Goal: Task Accomplishment & Management: Manage account settings

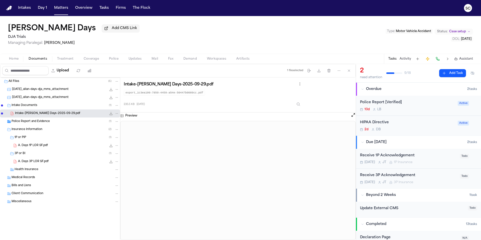
click at [37, 124] on span "Police Report and Evidence" at bounding box center [31, 122] width 38 height 4
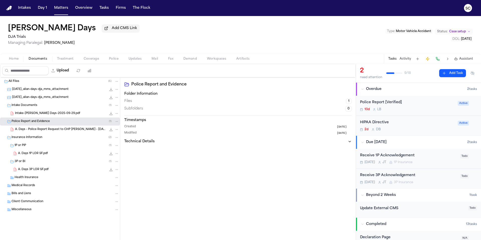
click at [56, 132] on span "A. Days - Police Report Request to CHP Hollister-Gilroy - 10.10.25" at bounding box center [60, 130] width 91 height 4
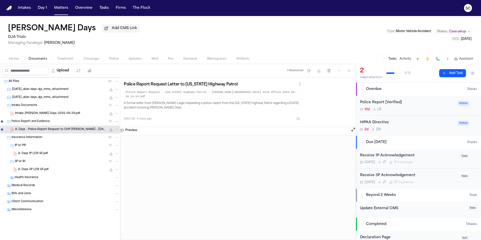
click at [415, 111] on div "10d L B" at bounding box center [407, 109] width 95 height 4
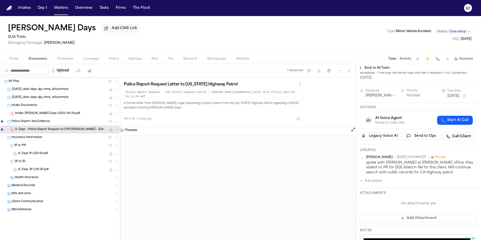
scroll to position [98, 0]
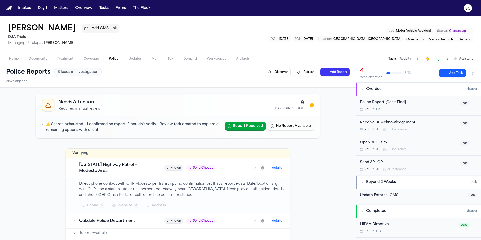
scroll to position [92, 0]
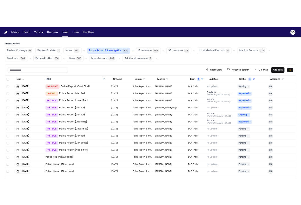
scroll to position [30, 0]
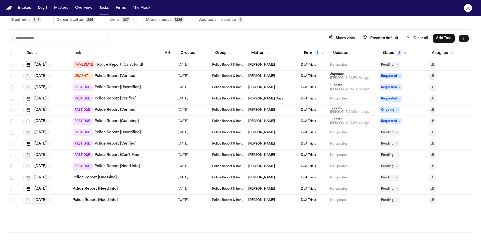
click at [203, 240] on main "Global Filters Review Coverage 19 Review Provider 4 Intake 1017 Police Report &…" at bounding box center [240, 128] width 481 height 224
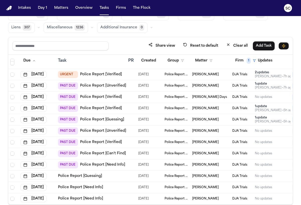
scroll to position [42, 0]
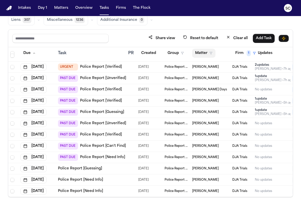
click at [194, 56] on button "Matter" at bounding box center [203, 53] width 23 height 9
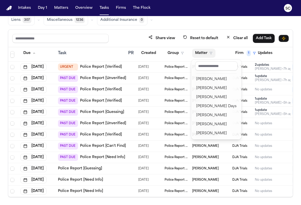
click at [181, 56] on table "Due Task PR Created Group Matter Firm 1 Updates Status 3 Assignee Sep 2, 2025 I…" at bounding box center [185, 117] width 355 height 159
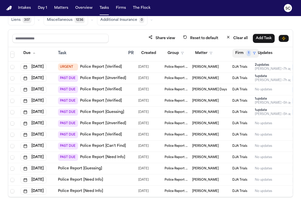
click at [243, 55] on button "Firm 1" at bounding box center [245, 53] width 27 height 9
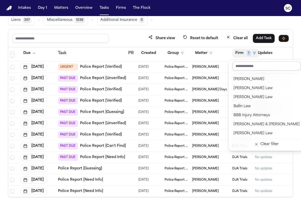
click at [241, 66] on input "text" at bounding box center [266, 65] width 68 height 9
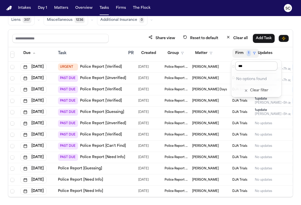
drag, startPoint x: 259, startPoint y: 67, endPoint x: 164, endPoint y: 58, distance: 95.7
click at [171, 62] on body "Intakes Day 1 Matters Overview Tasks Firms The Flock SC Global Filters Review C…" at bounding box center [150, 102] width 301 height 205
type input "***"
click at [237, 37] on div "Share view Reset to default Clear all Add Task Due Task PR Created Group Matter…" at bounding box center [150, 113] width 285 height 168
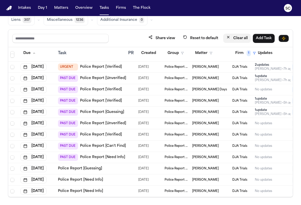
click at [238, 38] on button "Clear all" at bounding box center [237, 38] width 28 height 9
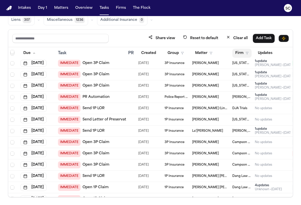
click at [239, 55] on button "Firm" at bounding box center [241, 53] width 19 height 9
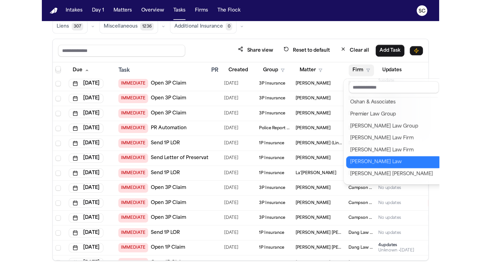
scroll to position [553, 0]
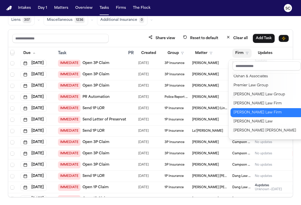
click at [254, 115] on div "[PERSON_NAME] Law Firm" at bounding box center [266, 112] width 66 height 6
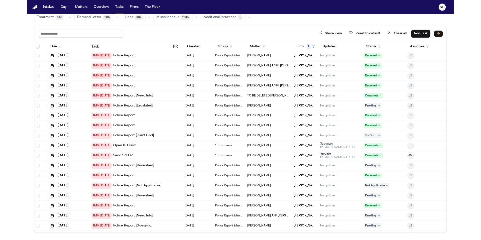
scroll to position [30, 0]
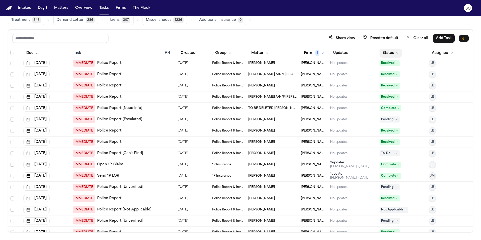
click at [386, 52] on button "Status" at bounding box center [391, 53] width 22 height 9
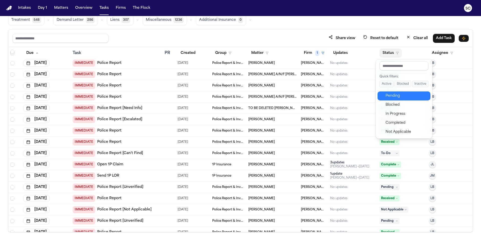
drag, startPoint x: 404, startPoint y: 97, endPoint x: 403, endPoint y: 93, distance: 3.5
click at [404, 97] on div "Pending" at bounding box center [407, 96] width 42 height 6
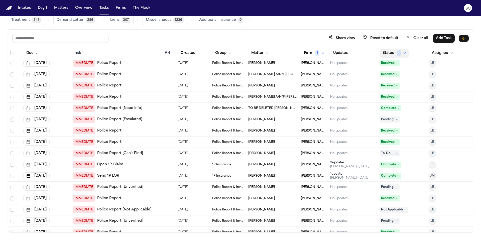
click at [390, 51] on button "Status 1" at bounding box center [395, 53] width 30 height 9
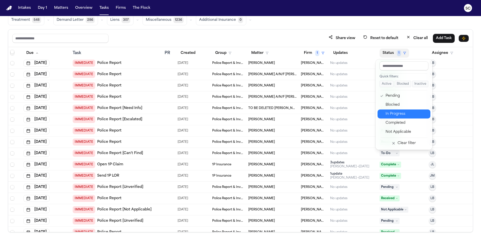
click at [399, 114] on div "In Progress" at bounding box center [407, 114] width 42 height 6
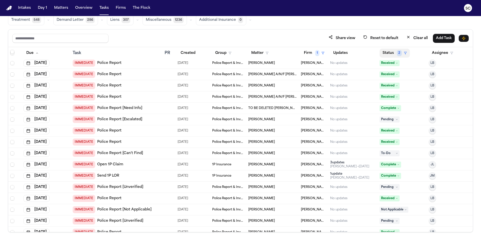
click at [383, 50] on button "Status 2" at bounding box center [395, 53] width 30 height 9
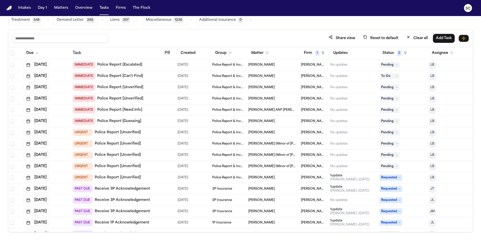
click at [136, 63] on link "Police Report [Escalated]" at bounding box center [119, 64] width 45 height 5
click at [115, 77] on link "Police Report [Can't Find]" at bounding box center [120, 76] width 46 height 5
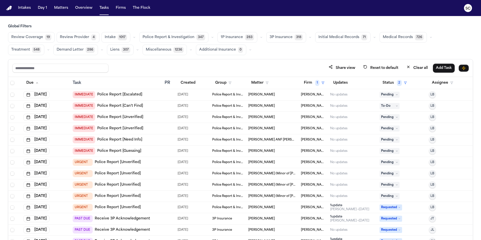
drag, startPoint x: 183, startPoint y: 37, endPoint x: 187, endPoint y: 40, distance: 5.3
click at [183, 37] on span "Police Report & Investigation" at bounding box center [169, 37] width 52 height 5
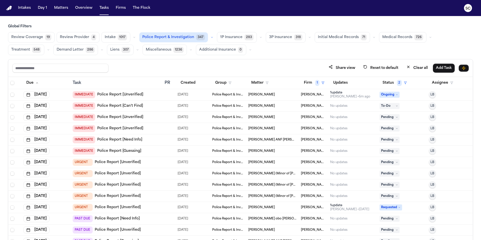
click at [150, 118] on div "IMMEDIATE Police Report [Unverified]" at bounding box center [117, 117] width 88 height 7
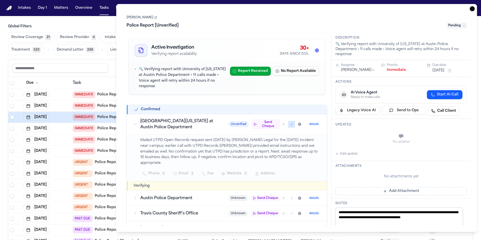
click at [262, 120] on span "Send Cheque" at bounding box center [268, 124] width 20 height 8
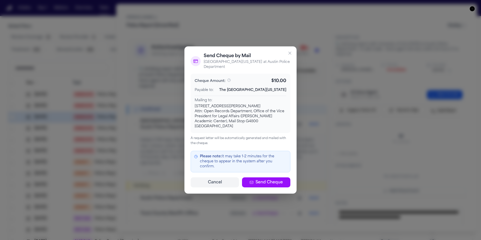
click at [289, 56] on icon "button" at bounding box center [289, 53] width 5 height 5
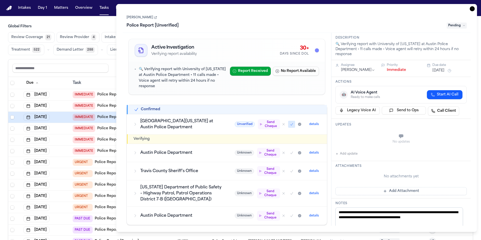
click at [138, 119] on div "University of Texas at Austin Police Department" at bounding box center [177, 124] width 89 height 12
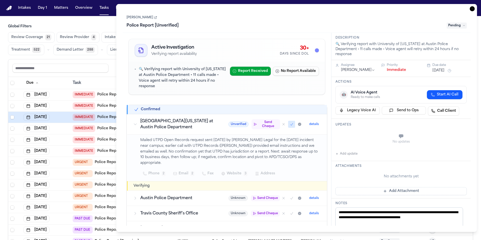
click at [161, 18] on div "Joseph Figueroa Jr. Police Report [Unverified] Pending" at bounding box center [297, 21] width 340 height 15
click at [157, 18] on icon at bounding box center [156, 18] width 2 height 2
click at [472, 9] on icon "button" at bounding box center [472, 8] width 5 height 5
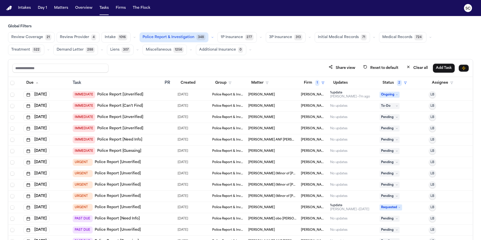
click at [114, 208] on link "Police Report [Unverified]" at bounding box center [118, 207] width 46 height 5
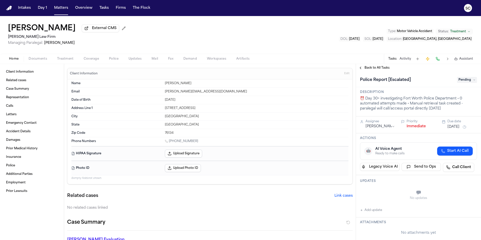
click at [45, 61] on span "Documents" at bounding box center [38, 59] width 19 height 4
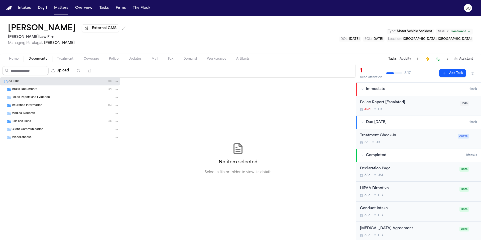
click at [439, 104] on div "Police Report [Escalated]" at bounding box center [408, 103] width 97 height 6
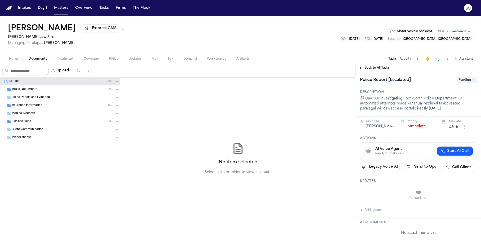
click at [79, 92] on div "Intake Documents ( 2 )" at bounding box center [65, 89] width 107 height 5
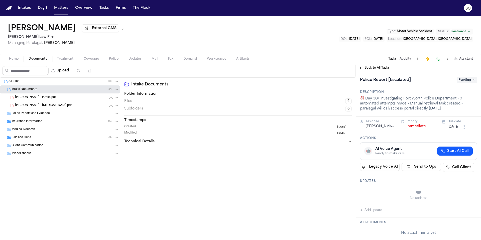
click at [51, 137] on div "Bills and Liens ( 3 )" at bounding box center [65, 137] width 107 height 5
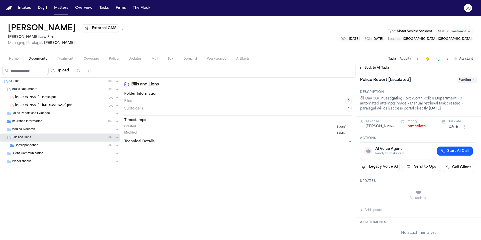
click at [47, 123] on div "Insurance Information ( 6 )" at bounding box center [65, 121] width 107 height 5
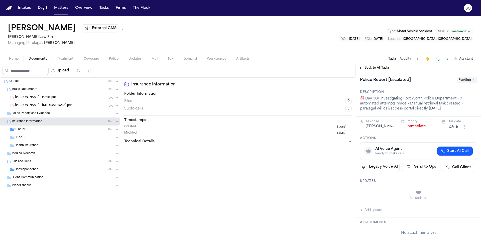
click at [67, 83] on div "All Files ( 11 )" at bounding box center [64, 81] width 110 height 5
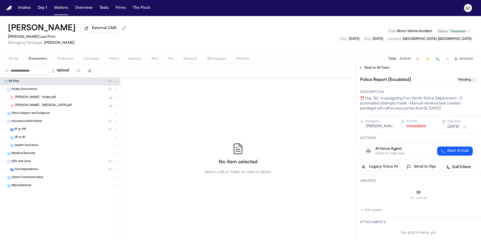
click at [32, 98] on span "K. Agee - Intake.pdf" at bounding box center [35, 97] width 41 height 4
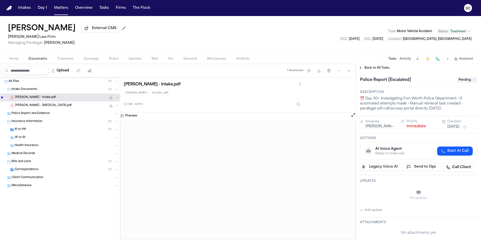
click at [33, 171] on span "Correspondence" at bounding box center [27, 170] width 24 height 4
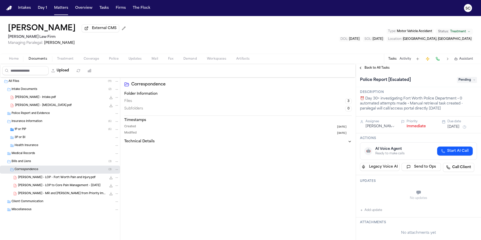
click at [30, 99] on span "K. Agee - Intake.pdf" at bounding box center [35, 97] width 41 height 4
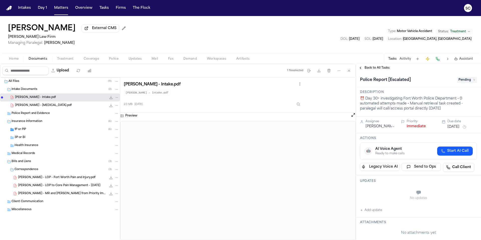
click at [116, 60] on span "Police" at bounding box center [114, 59] width 10 height 4
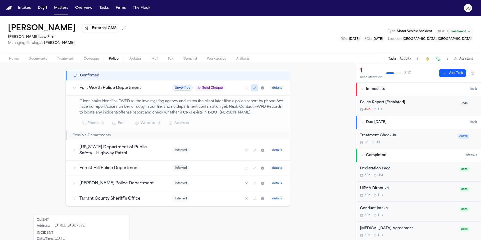
scroll to position [120, 0]
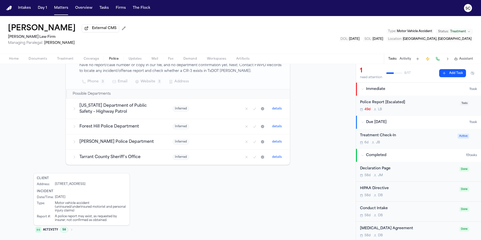
click at [34, 61] on span "Documents" at bounding box center [38, 59] width 19 height 4
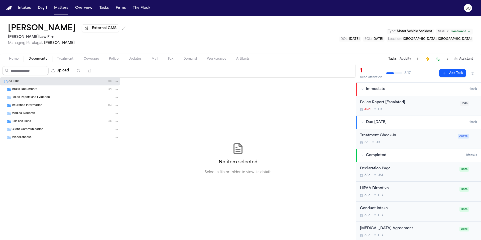
click at [25, 92] on span "Intake Documents" at bounding box center [25, 89] width 26 height 4
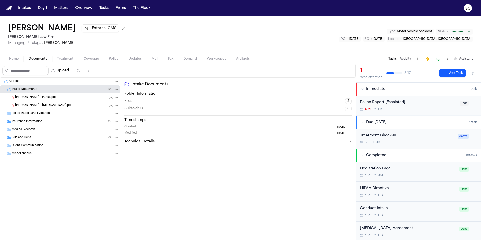
click at [40, 101] on div "K. Agee - Intake.pdf 2.0 MB • PDF" at bounding box center [60, 97] width 120 height 8
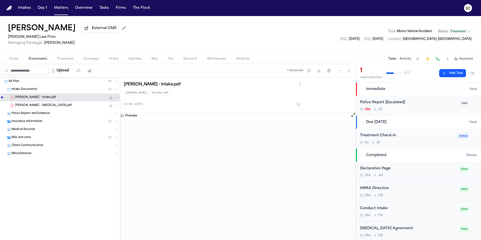
click at [25, 122] on span "Insurance Information" at bounding box center [27, 122] width 31 height 4
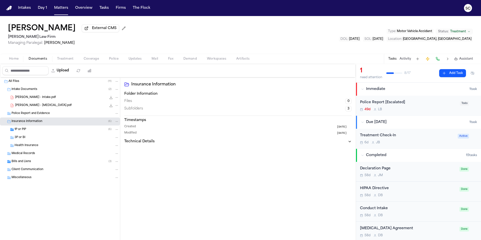
click at [34, 131] on div "1P or PIP ( 6 )" at bounding box center [67, 129] width 104 height 5
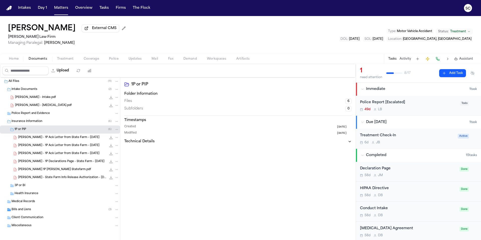
click at [74, 164] on span "K. Agee - 1P Declarations Page - State Farm - 4.12.24" at bounding box center [61, 162] width 86 height 4
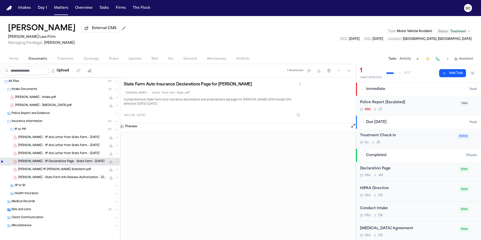
click at [28, 115] on span "Police Report and Evidence" at bounding box center [31, 113] width 38 height 4
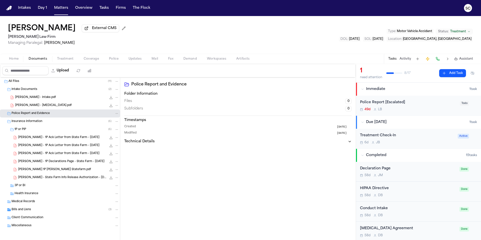
click at [32, 120] on span "Insurance Information" at bounding box center [27, 122] width 31 height 4
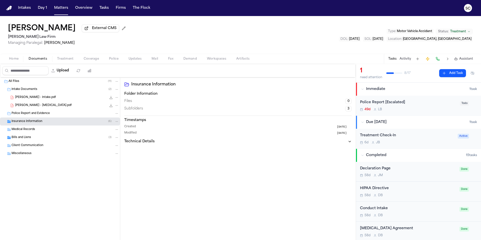
click at [27, 98] on span "K. Agee - Intake.pdf" at bounding box center [35, 97] width 41 height 4
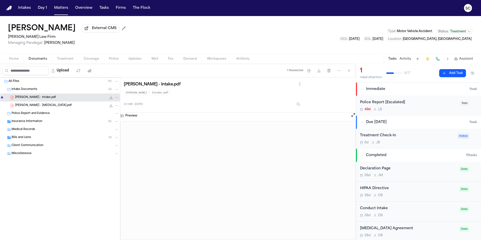
click at [416, 107] on div "Police Report [Escalated] 49d L B" at bounding box center [408, 106] width 97 height 12
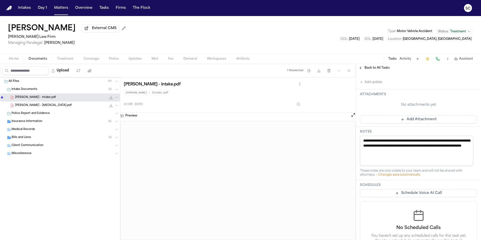
scroll to position [56, 0]
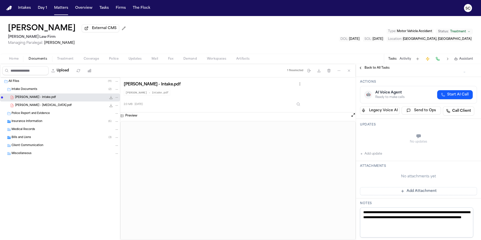
click at [370, 154] on button "Add update" at bounding box center [371, 154] width 22 height 6
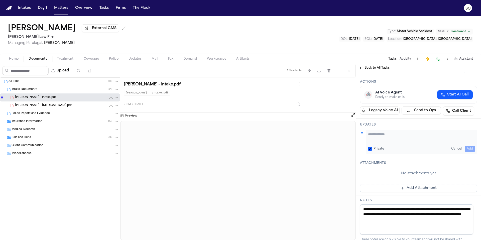
click at [382, 136] on textarea "Add your update" at bounding box center [421, 137] width 107 height 10
type textarea "**********"
click at [466, 149] on button "Add" at bounding box center [470, 149] width 10 height 6
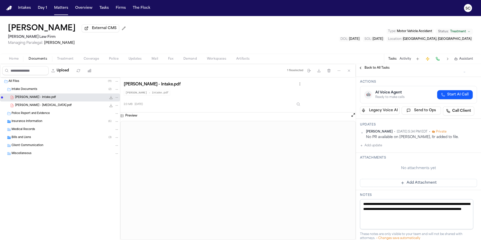
click at [434, 138] on div "No PR available on CRIS, ltr added to file." at bounding box center [421, 137] width 111 height 5
click at [436, 138] on div "No PR available on CRIS, ltr added to file." at bounding box center [421, 137] width 111 height 5
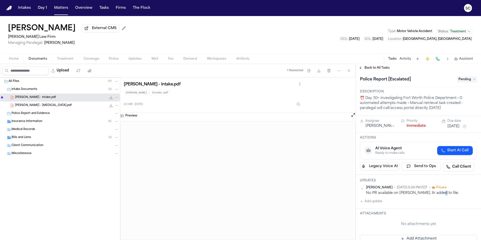
scroll to position [0, 0]
click at [461, 81] on span "Pending" at bounding box center [467, 80] width 20 height 6
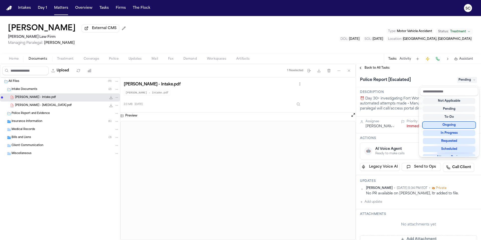
click at [461, 127] on div "Ongoing" at bounding box center [449, 125] width 52 height 6
click at [24, 116] on div "Upload 1 file selected Move files Download files Delete files More actions Clea…" at bounding box center [240, 152] width 481 height 176
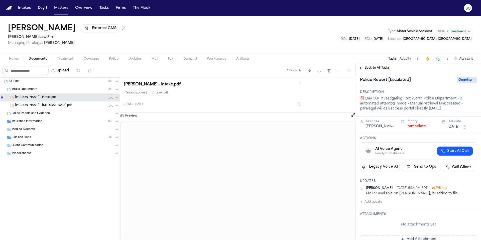
drag, startPoint x: 33, startPoint y: 114, endPoint x: 37, endPoint y: 114, distance: 4.0
click at [34, 114] on span "Police Report and Evidence" at bounding box center [31, 113] width 38 height 4
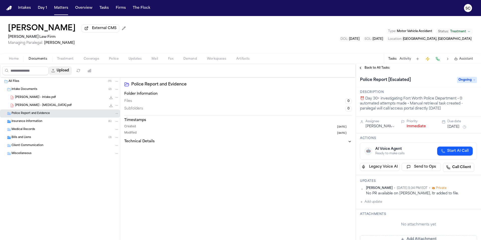
click at [66, 73] on button "Upload" at bounding box center [60, 70] width 23 height 9
select select "**********"
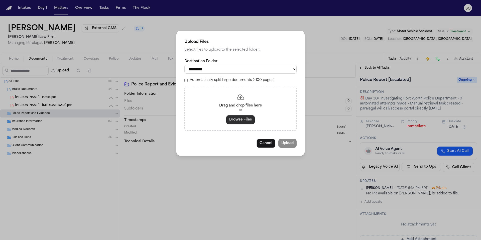
click at [242, 121] on button "Browse Files" at bounding box center [240, 119] width 29 height 9
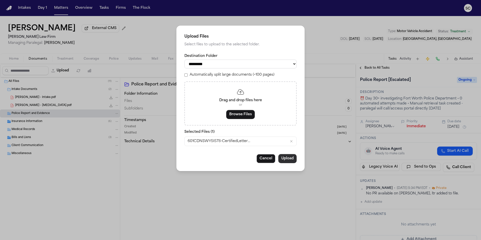
click at [290, 162] on button "Upload" at bounding box center [287, 158] width 18 height 9
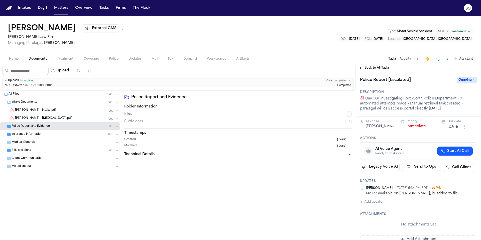
click at [74, 128] on div "Police Report and Evidence ( 1 )" at bounding box center [65, 126] width 107 height 5
click at [73, 134] on span "601CDNSWY5I578-CertifiedLetterOfNoCrashRecord-7154991.pdf" at bounding box center [60, 134] width 91 height 4
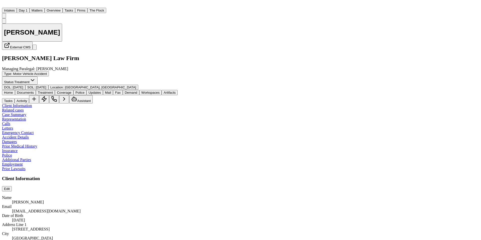
click at [84, 91] on span "Police" at bounding box center [79, 93] width 9 height 4
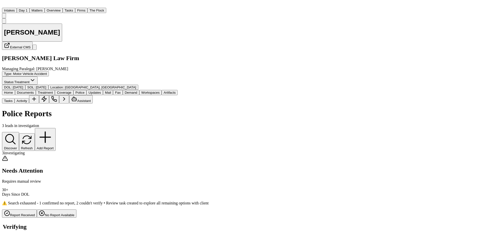
scroll to position [91, 0]
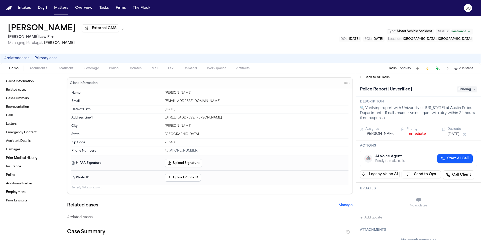
click at [160, 68] on button "Mail" at bounding box center [155, 68] width 17 height 6
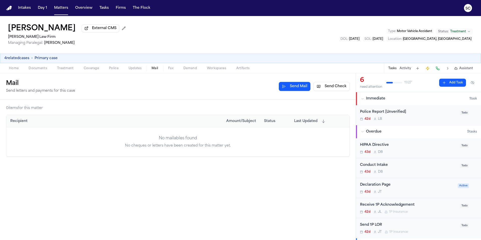
click at [91, 70] on span "Coverage" at bounding box center [91, 68] width 15 height 4
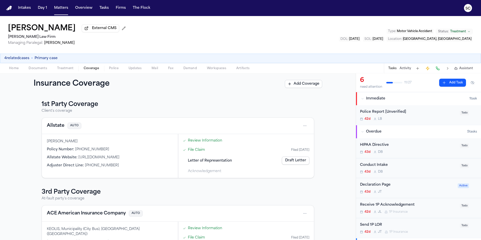
click at [74, 70] on button "Treatment" at bounding box center [65, 68] width 27 height 6
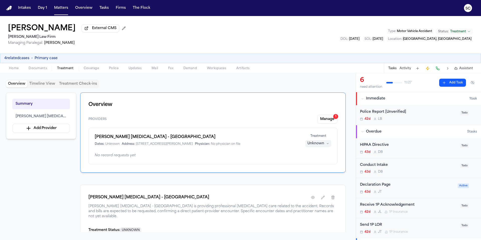
click at [44, 69] on span "Documents" at bounding box center [38, 68] width 19 height 4
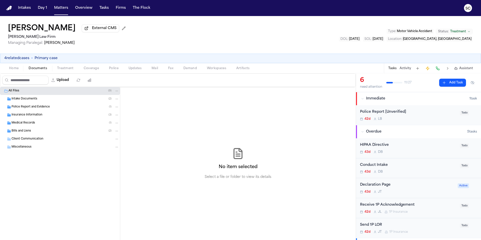
click at [44, 116] on div "Insurance Information ( 3 )" at bounding box center [65, 115] width 107 height 5
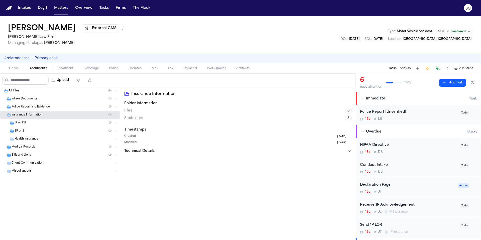
click at [46, 107] on span "Police Report and Evidence" at bounding box center [31, 107] width 38 height 4
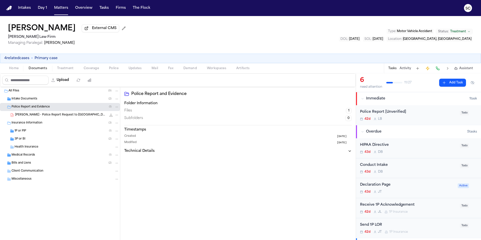
click at [61, 116] on span "J. Figueroa - Police Report Request to UT Austin PD - 10.10.25" at bounding box center [60, 115] width 91 height 4
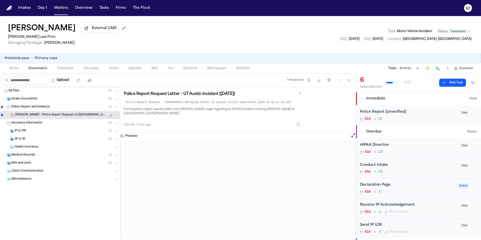
click at [157, 68] on span "Mail" at bounding box center [155, 68] width 7 height 4
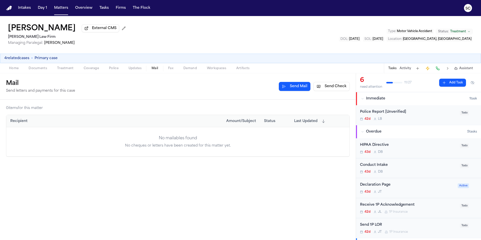
click at [171, 72] on div "Home Documents Treatment Coverage Police Updates Mail Fax Demand Workspaces Art…" at bounding box center [240, 68] width 481 height 10
click at [171, 70] on span "Fax" at bounding box center [170, 68] width 5 height 4
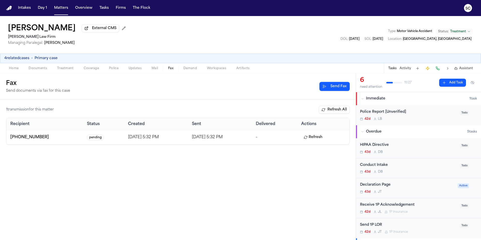
click at [323, 140] on button "Refresh" at bounding box center [313, 137] width 24 height 8
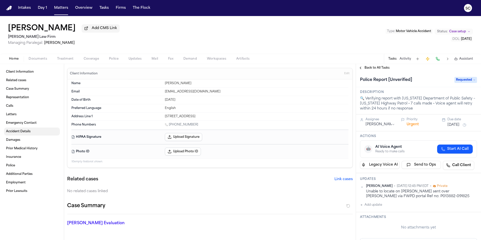
click at [19, 133] on span "Accident Details" at bounding box center [18, 132] width 25 height 4
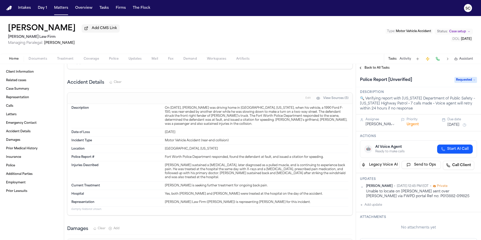
scroll to position [686, 0]
